Goal: Task Accomplishment & Management: Manage account settings

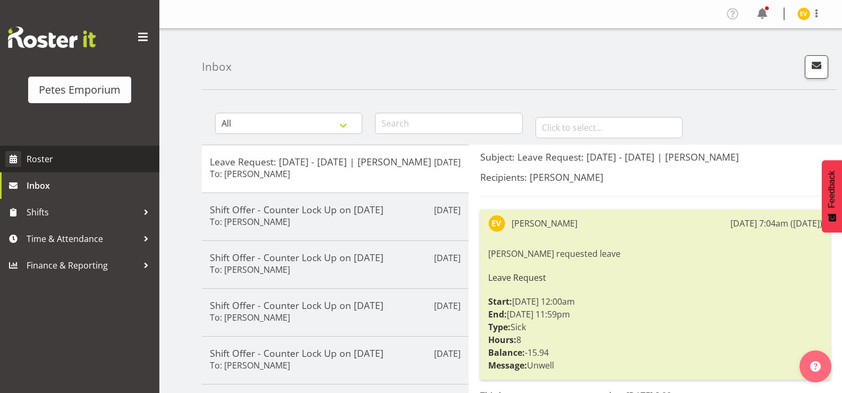
click at [99, 152] on span "Roster" at bounding box center [91, 159] width 128 height 16
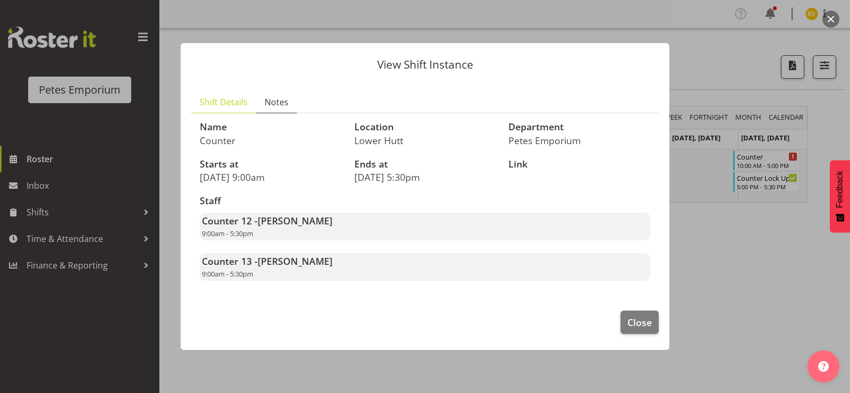
click at [286, 100] on span "Notes" at bounding box center [277, 102] width 24 height 13
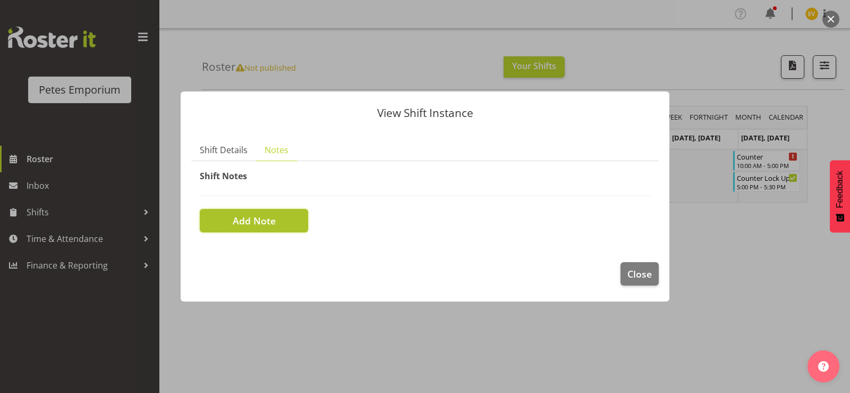
click at [294, 220] on button "Add Note" at bounding box center [254, 220] width 108 height 23
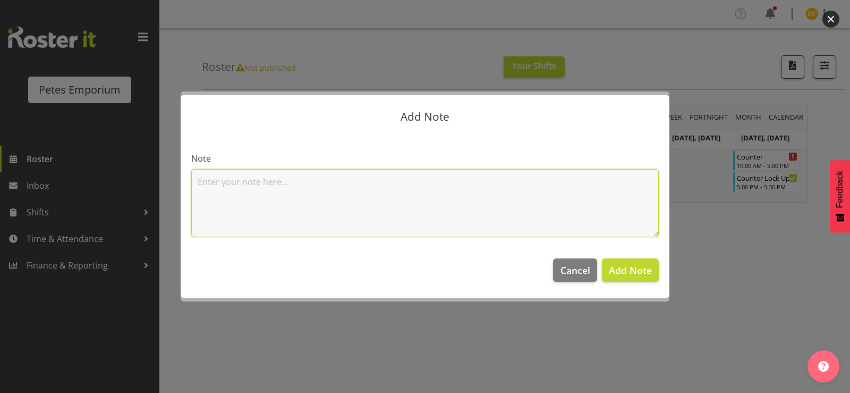
click at [412, 187] on textarea at bounding box center [425, 203] width 468 height 68
click at [226, 181] on textarea "migraine went home" at bounding box center [425, 203] width 468 height 68
click at [230, 182] on textarea "migraine went home" at bounding box center [425, 203] width 468 height 68
type textarea "migrain went home"
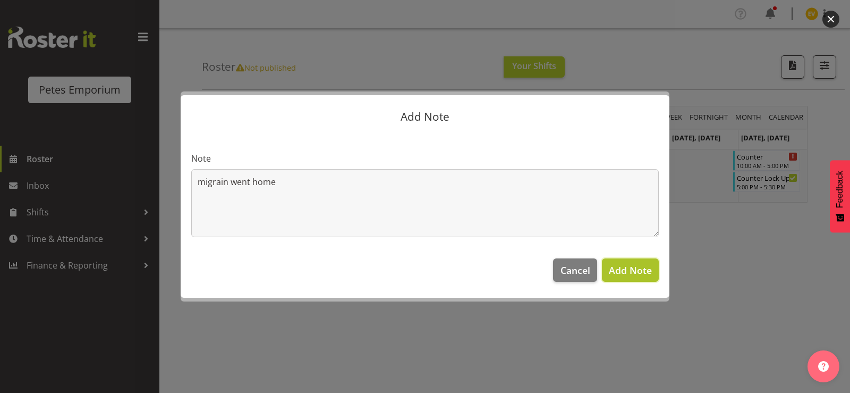
click at [634, 272] on span "Add Note" at bounding box center [630, 270] width 43 height 13
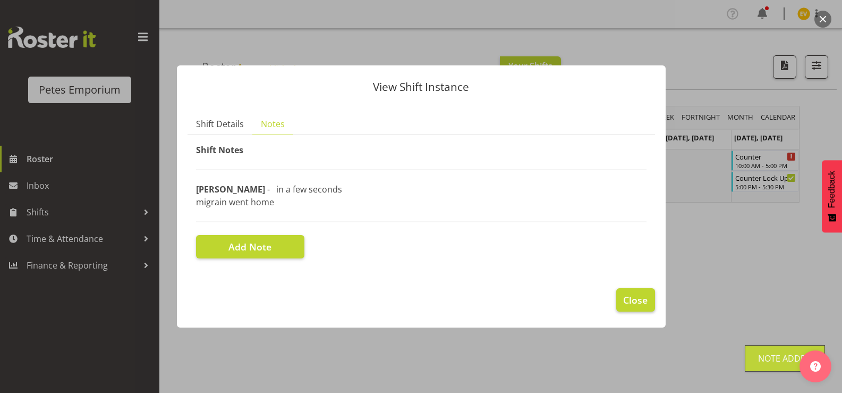
click at [637, 302] on span "Close" at bounding box center [635, 300] width 24 height 14
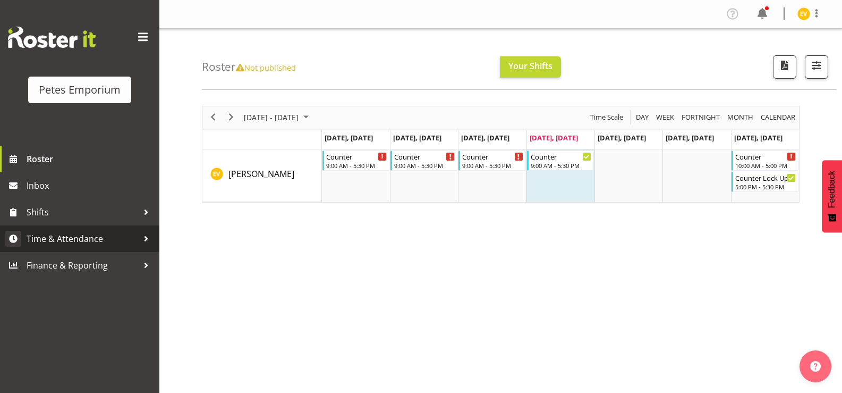
click at [140, 243] on div at bounding box center [146, 239] width 16 height 16
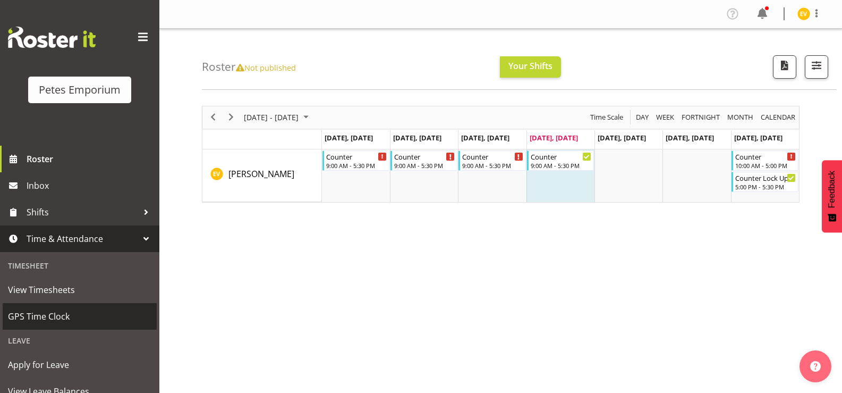
click at [87, 324] on span "GPS Time Clock" at bounding box center [79, 316] width 143 height 16
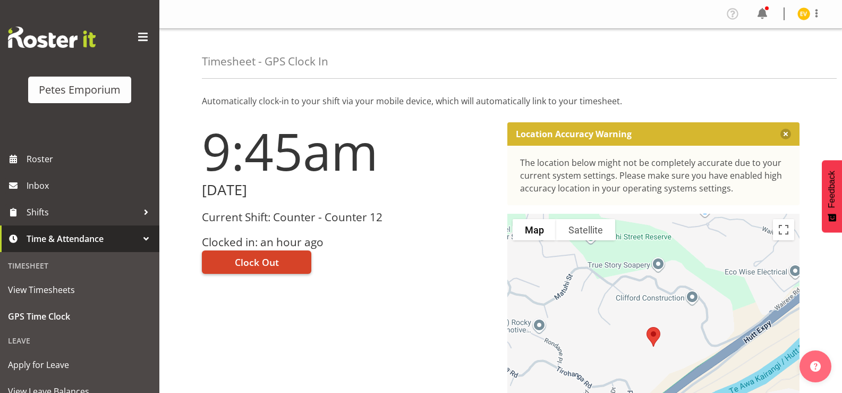
click at [289, 264] on button "Clock Out" at bounding box center [256, 261] width 109 height 23
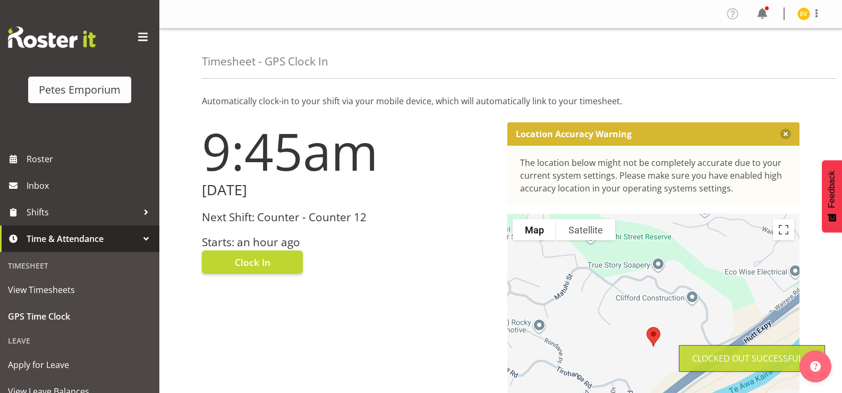
click at [805, 14] on img at bounding box center [804, 13] width 13 height 13
click at [779, 58] on link "Log Out" at bounding box center [772, 55] width 102 height 19
